Goal: Communication & Community: Answer question/provide support

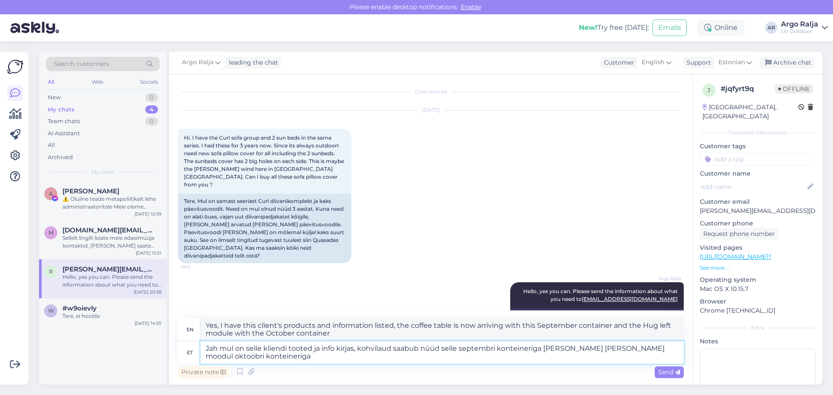
drag, startPoint x: 206, startPoint y: 348, endPoint x: 273, endPoint y: 359, distance: 68.2
click at [273, 356] on textarea "Jah mul on selle kliendi tooted ja info kirjas, kohvilaud saabub nüüd selle sep…" at bounding box center [441, 352] width 483 height 23
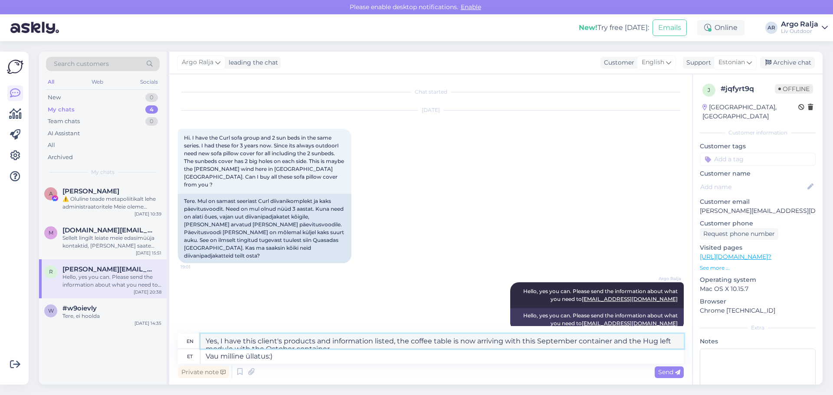
drag, startPoint x: 311, startPoint y: 344, endPoint x: 201, endPoint y: 338, distance: 109.5
click at [200, 338] on div "en Wow what a surprise :)" at bounding box center [431, 341] width 506 height 15
drag, startPoint x: 313, startPoint y: 355, endPoint x: 188, endPoint y: 369, distance: 126.1
click at [188, 369] on div "en Wow what a surprise :) et Vau milline üllatus:) Private note Send" at bounding box center [431, 357] width 506 height 46
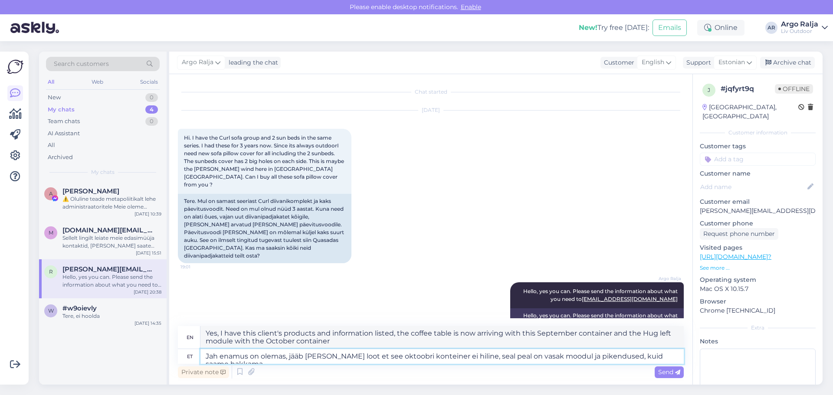
drag, startPoint x: 677, startPoint y: 358, endPoint x: 602, endPoint y: 354, distance: 74.7
click at [554, 354] on textarea "Jah enamus on olemas, jääb vaid loot et see oktoobri konteiner ei hiline, seal …" at bounding box center [441, 356] width 483 height 15
type textarea "Jah enamus on olemas, jääb vaid loot et see oktoobri konteiner ei hiline, seal …"
drag, startPoint x: 205, startPoint y: 333, endPoint x: 276, endPoint y: 339, distance: 71.4
click at [276, 339] on textarea "Yes, most of it is there, we just have to hope that this October container won'…" at bounding box center [441, 337] width 483 height 23
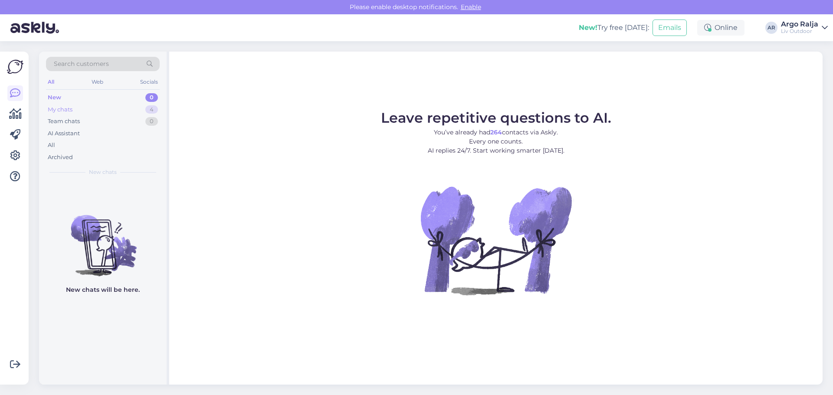
click at [74, 113] on div "My chats 4" at bounding box center [103, 110] width 114 height 12
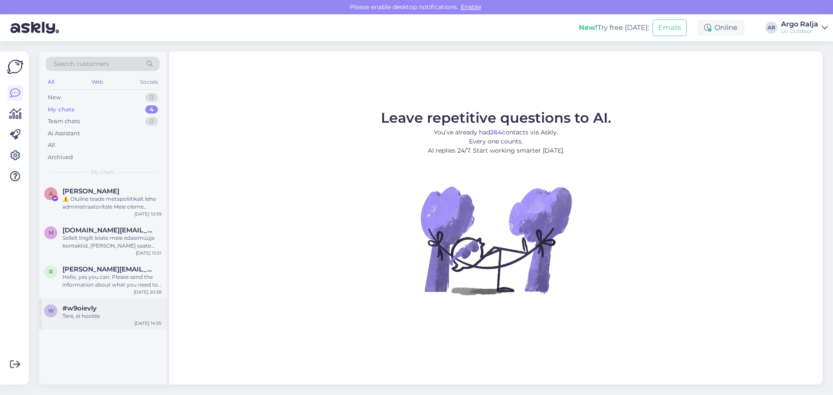
click at [102, 316] on div "Tere, ei hoolda" at bounding box center [111, 316] width 99 height 8
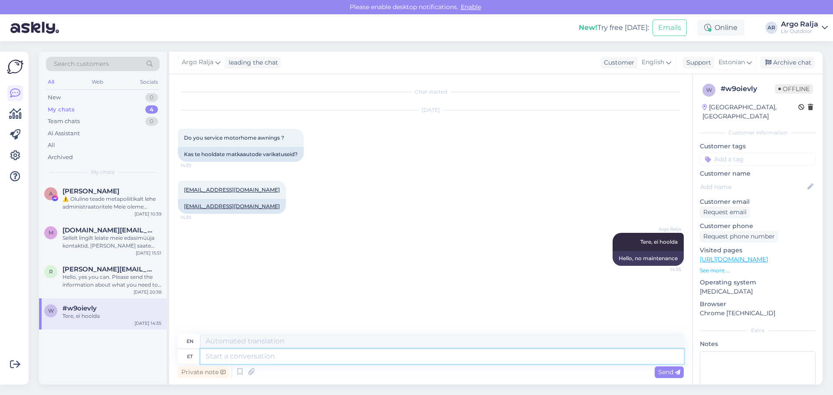
click at [286, 358] on textarea at bounding box center [441, 356] width 483 height 15
type textarea "Julge"
type textarea "Brave"
type textarea "Julgen"
type textarea "I dare"
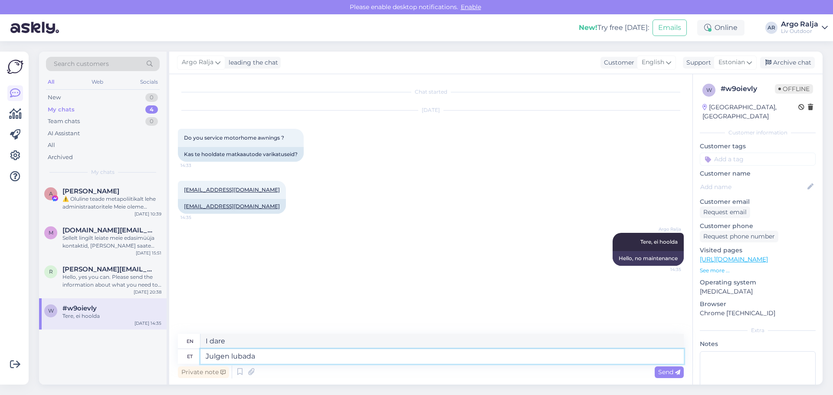
type textarea "Julgen lubada"
type textarea "I dare to promise"
type textarea "Julgen lubada et"
type textarea "I dare to promise that"
type textarea "Julgen lubada et saab"
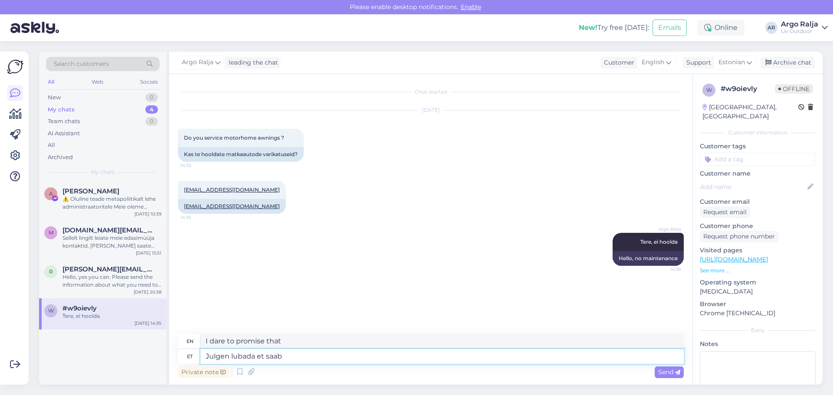
type textarea "I dare to promise that it will be possible."
type textarea "Julgen lubada et saab nelja"
type textarea "I dare to promise that there will be four"
type textarea "Julgen lubada et saab nelja nädala"
type textarea "I dare to promise that it will be four weeks."
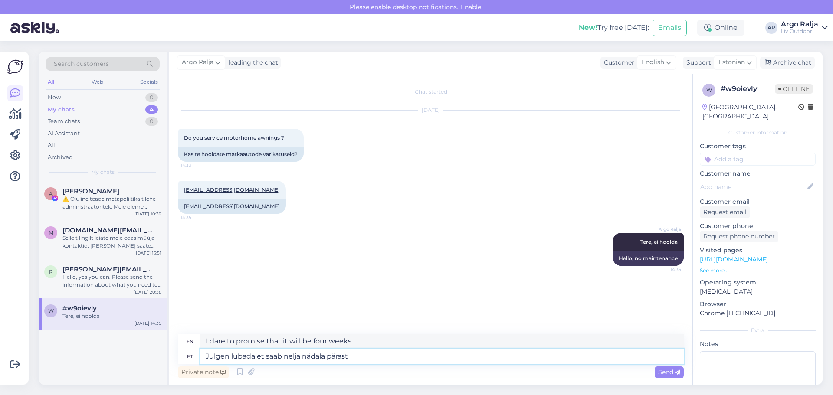
type textarea "Julgen lubada et saab nelja nädala pärast"
type textarea "I dare to promise that it will be [DATE]."
type textarea "Julgen lubada et saab nelja nädala pärast kogu"
type textarea "I dare to promise that [DATE] you will have the whole"
type textarea "Julgen lubada et saab nelja nädala pärast kogu oma"
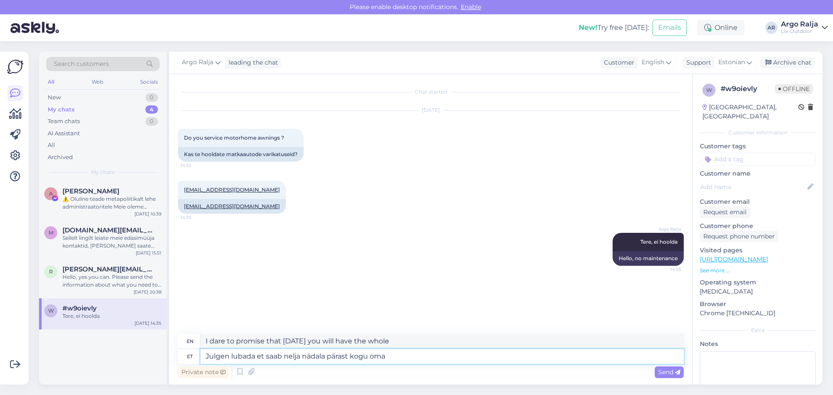
type textarea "I dare to promise that [DATE] you will have all your"
type textarea "Julgen lubada et saab nelja nädala pärast kogu [PERSON_NAME]"
type textarea "I dare to promise that you will receive all your goods [DATE]."
drag, startPoint x: 254, startPoint y: 357, endPoint x: 196, endPoint y: 359, distance: 58.2
click at [200, 359] on textarea "Julgen lubada et saab nelja nädala pärast kogu [PERSON_NAME] kätte." at bounding box center [441, 356] width 483 height 15
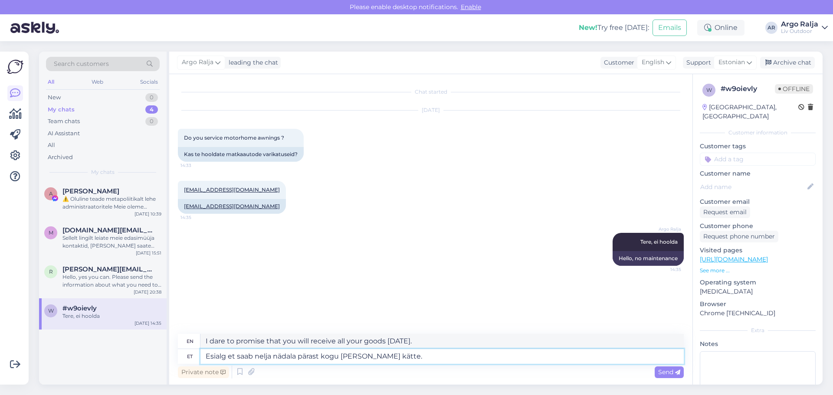
type textarea "Esialgu et saab nelja nädala pärast kogu [PERSON_NAME] kätte."
type textarea "Initially, you will receive all your goods [DATE]."
type textarea "Esialgu tundub et saab nelja nädala pärast kogu [PERSON_NAME] kätte."
type textarea "Initially, it looks like you'll receive all your goods [DATE]."
click at [269, 354] on textarea "Esialgu tundub, et saab nelja nädala pärast kogu [PERSON_NAME] kätte." at bounding box center [441, 356] width 483 height 15
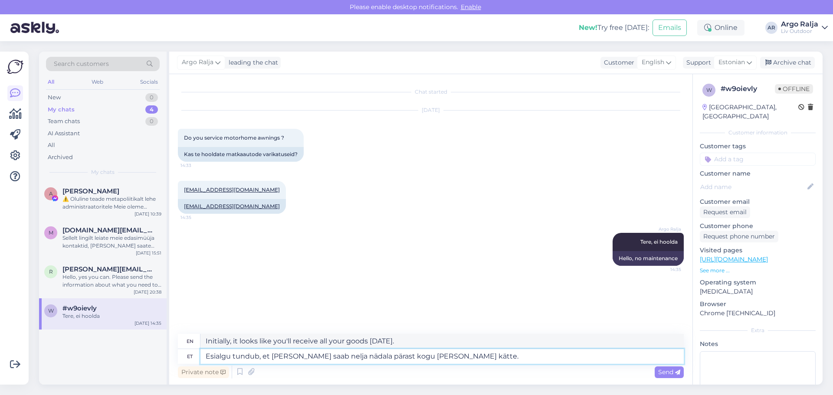
type textarea "Esialgu tundub, et klient saab nelja nädala pärast kogu [PERSON_NAME] kätte."
type textarea "Initially, it seems that the customer will receive all of their goods [DATE]."
type textarea "Esialgu tundub, et klient saab nelja nädala pärast kogu [PERSON_NAME] kätte."
drag, startPoint x: 495, startPoint y: 340, endPoint x: 205, endPoint y: 343, distance: 289.9
click at [205, 343] on textarea "Initially, it seems that the customer will receive all of their goods [DATE]." at bounding box center [441, 341] width 483 height 15
